Goal: Task Accomplishment & Management: Manage account settings

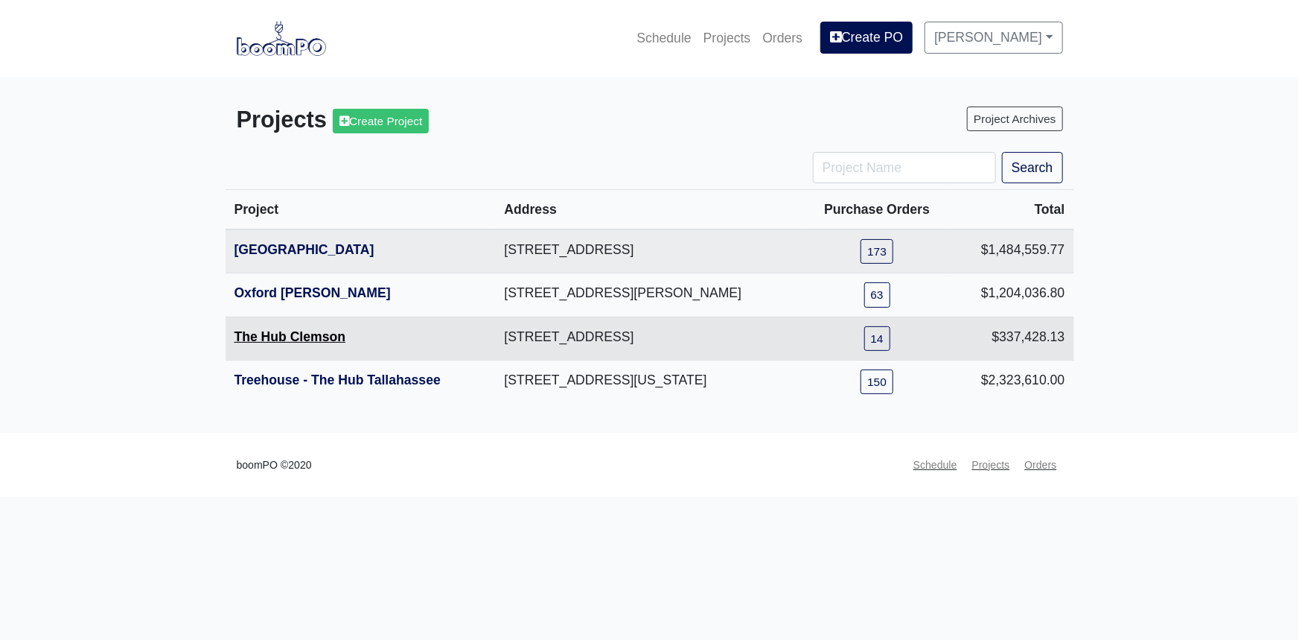
click at [291, 334] on link "The Hub Clemson" at bounding box center [291, 336] width 112 height 15
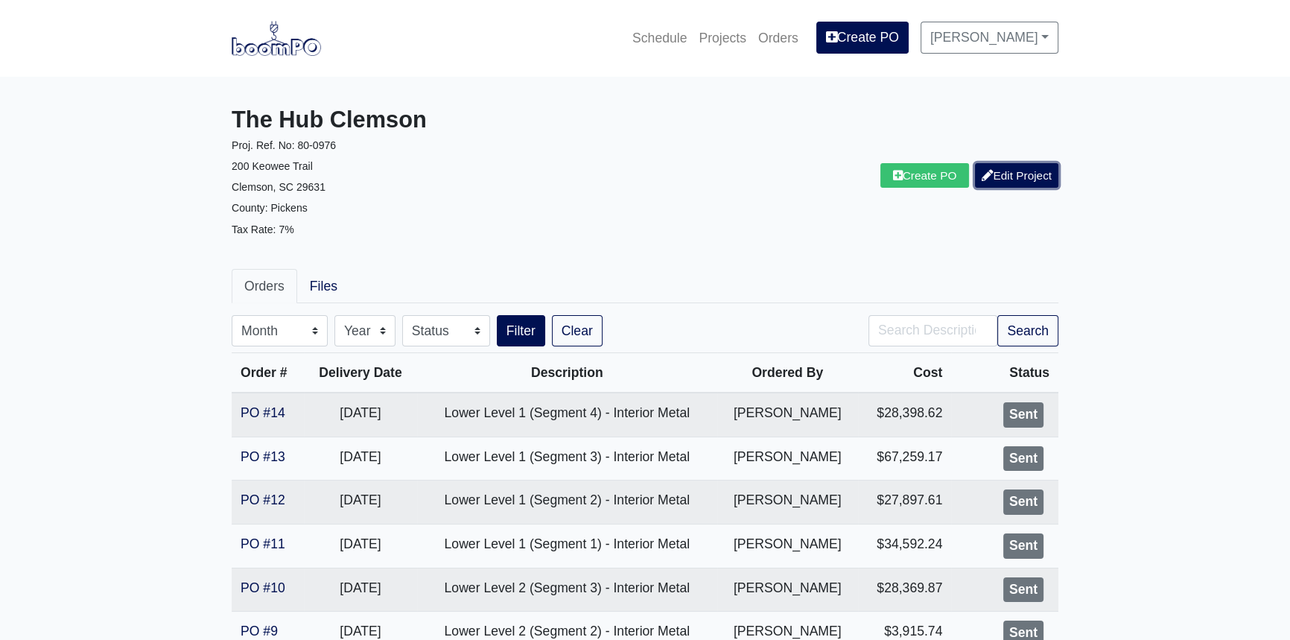
click at [1005, 181] on link "Edit Project" at bounding box center [1016, 175] width 83 height 25
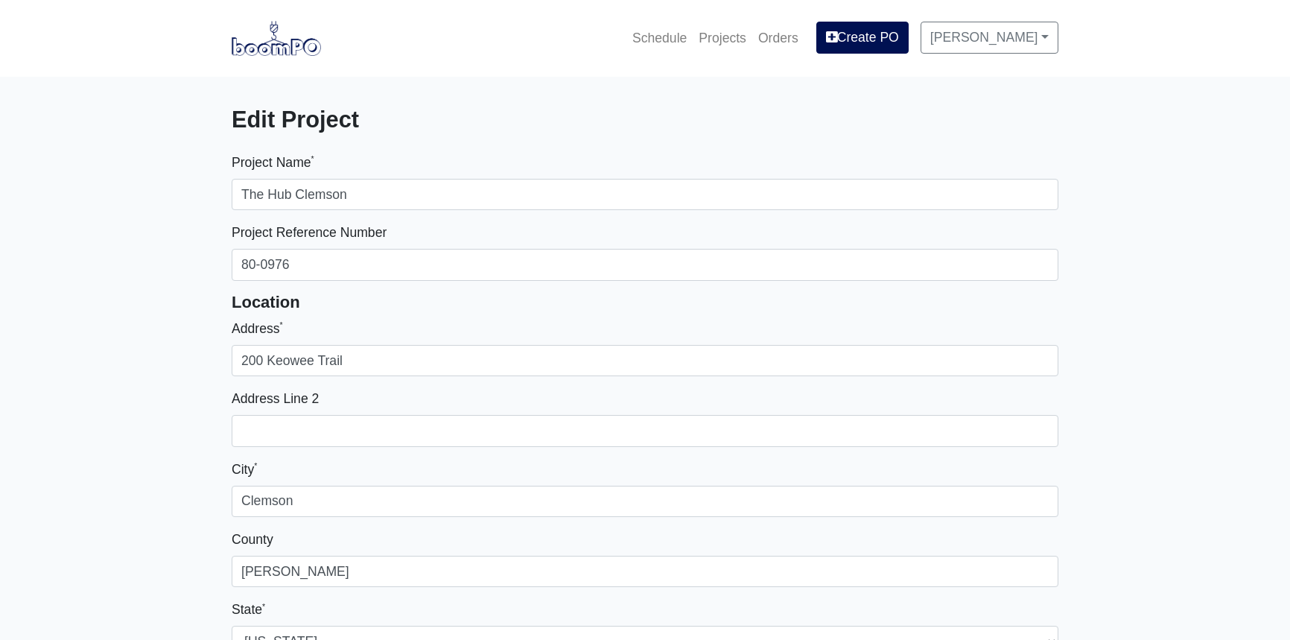
select select
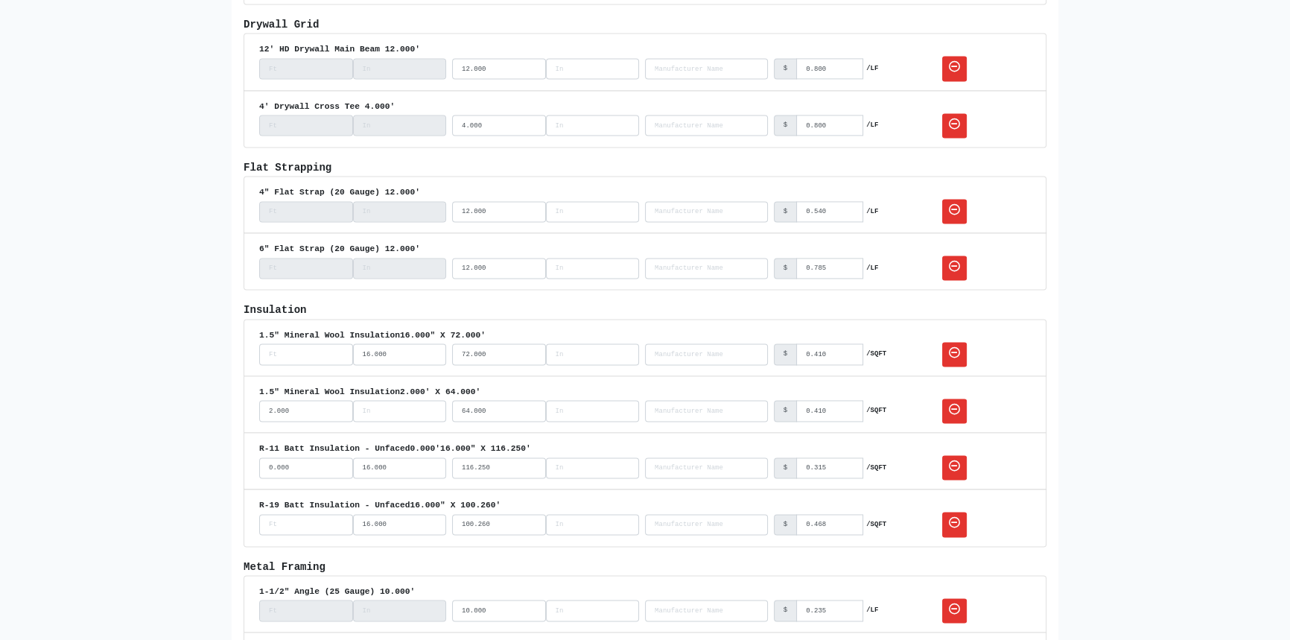
scroll to position [2707, 0]
drag, startPoint x: 496, startPoint y: 453, endPoint x: 446, endPoint y: 450, distance: 49.9
click at [446, 450] on div "R-11 Batt Insulation - Unfaced 0.000' 16.000" X 116.250' 0.000 16.000 116.250 N…" at bounding box center [644, 458] width 771 height 38
type input "128"
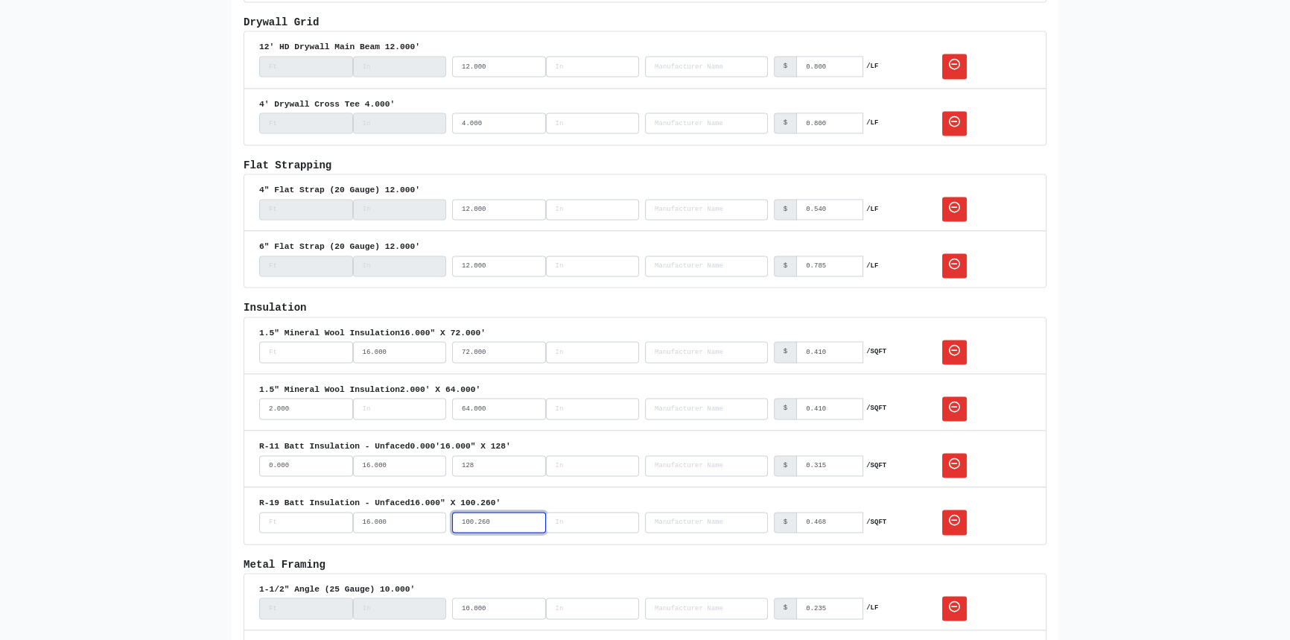
drag, startPoint x: 500, startPoint y: 512, endPoint x: 434, endPoint y: 513, distance: 65.5
click at [434, 513] on div "R-19 Batt Insulation - Unfaced 16.000" X 100.260' 16.000 100.260 No Results $ 0…" at bounding box center [644, 515] width 771 height 38
type input "95.25"
drag, startPoint x: 501, startPoint y: 395, endPoint x: 446, endPoint y: 397, distance: 55.1
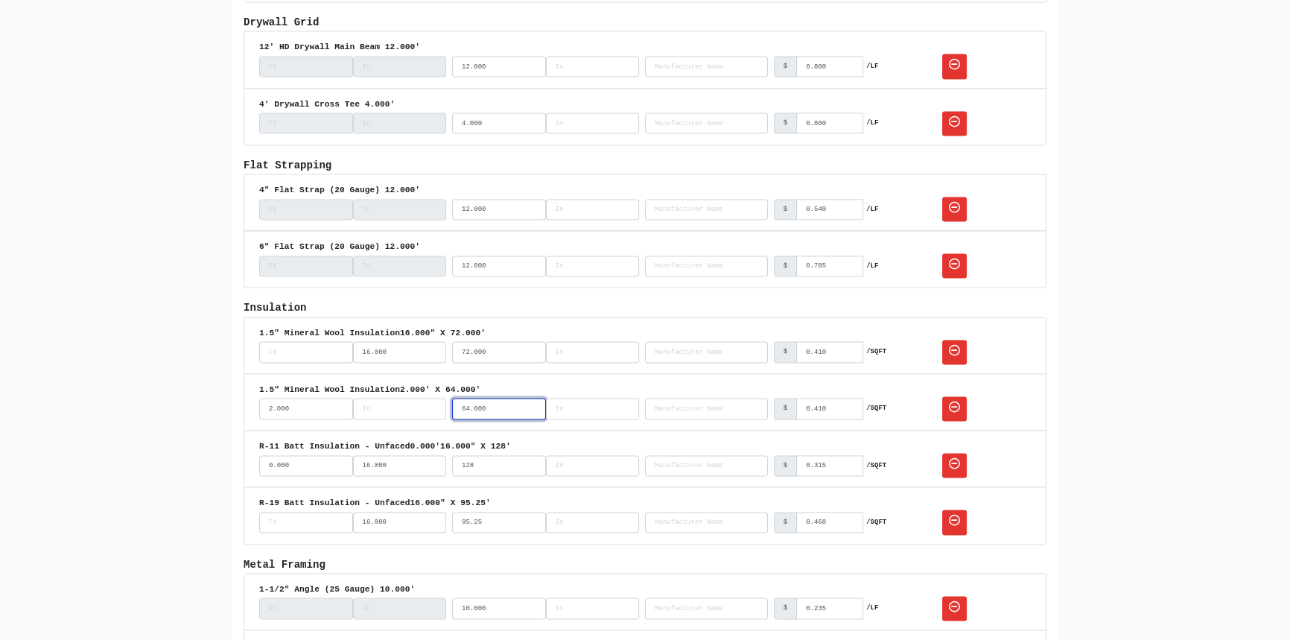
click at [446, 397] on div "1.5" Mineral Wool Insulation 2.000' X 64.000' 2.000 64.000 No Results $ 0.410 /…" at bounding box center [644, 402] width 771 height 38
type input "128"
click at [385, 402] on input "width_inches" at bounding box center [400, 408] width 94 height 21
drag, startPoint x: 383, startPoint y: 401, endPoint x: 345, endPoint y: 398, distance: 38.0
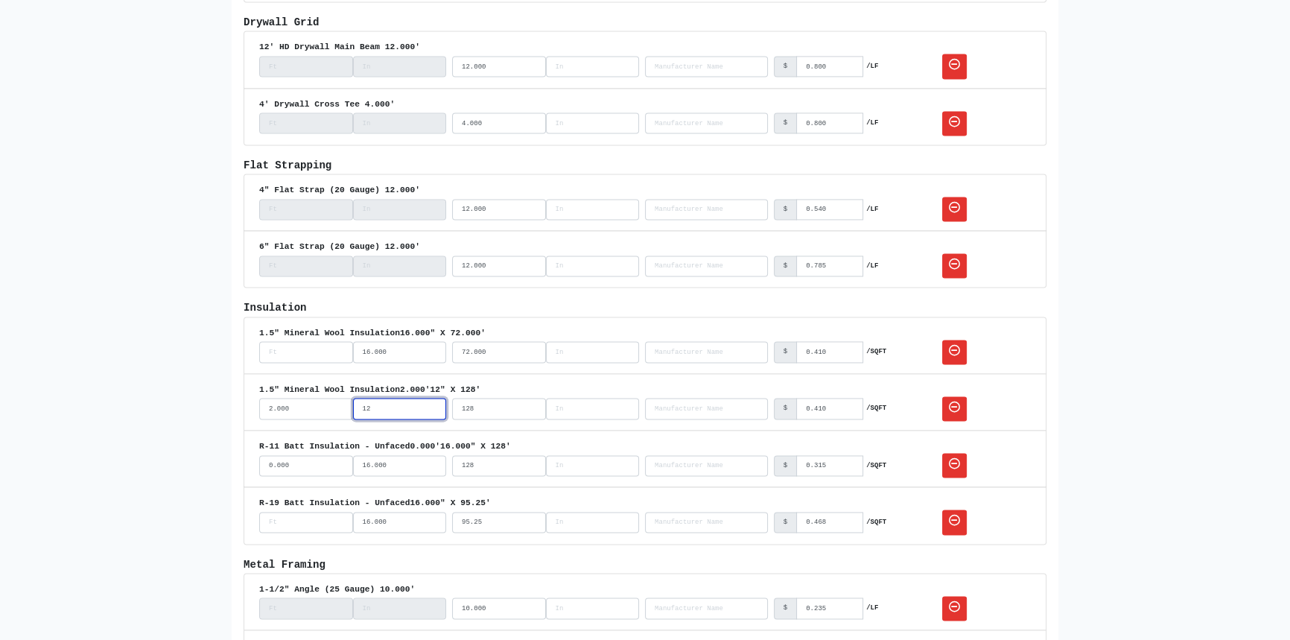
click at [345, 398] on div "2.000 12" at bounding box center [352, 408] width 187 height 21
type input "24"
drag, startPoint x: 495, startPoint y: 396, endPoint x: 449, endPoint y: 399, distance: 46.3
click at [449, 399] on div "1.5" Mineral Wool Insulation 2.000' 24" X 128' 2.000 24 128 No Results $ 0.410 …" at bounding box center [644, 402] width 771 height 38
type input "64"
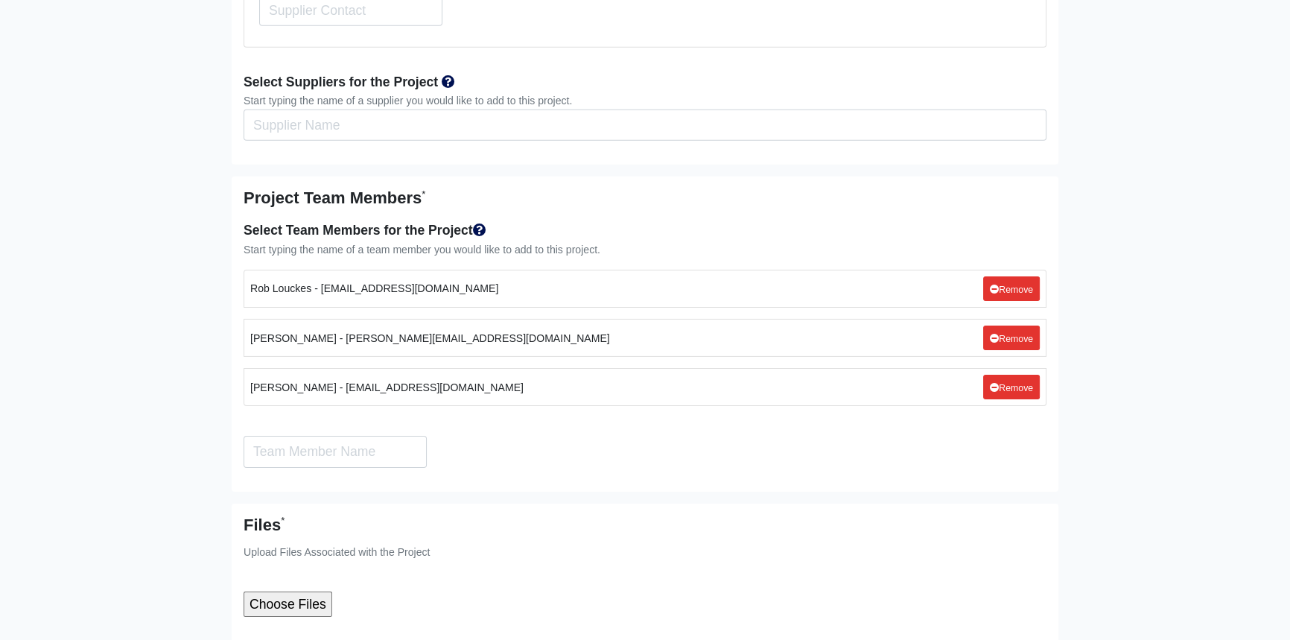
scroll to position [6124, 0]
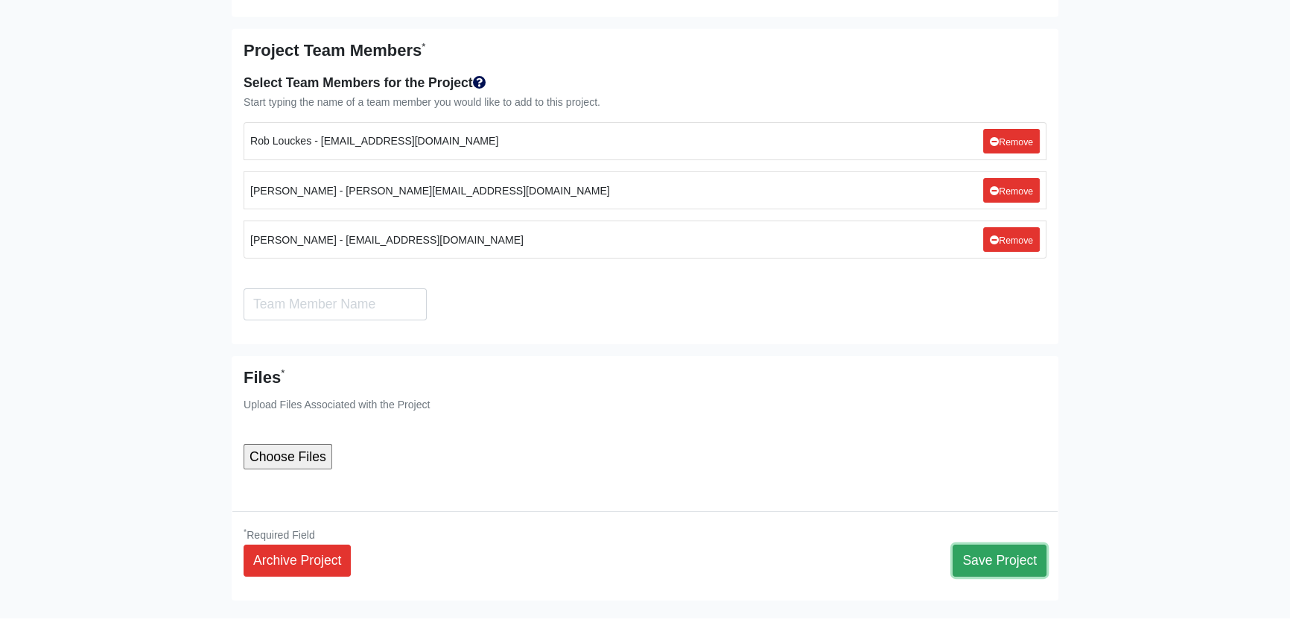
click at [1028, 544] on button "Save Project" at bounding box center [999, 559] width 94 height 31
